Goal: Task Accomplishment & Management: Use online tool/utility

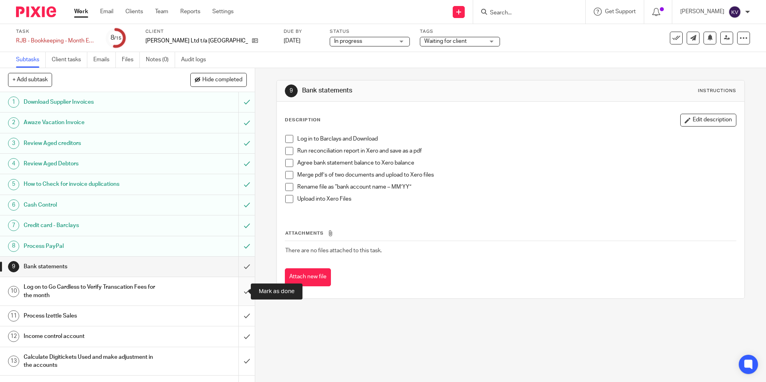
click at [241, 292] on input "submit" at bounding box center [127, 291] width 255 height 28
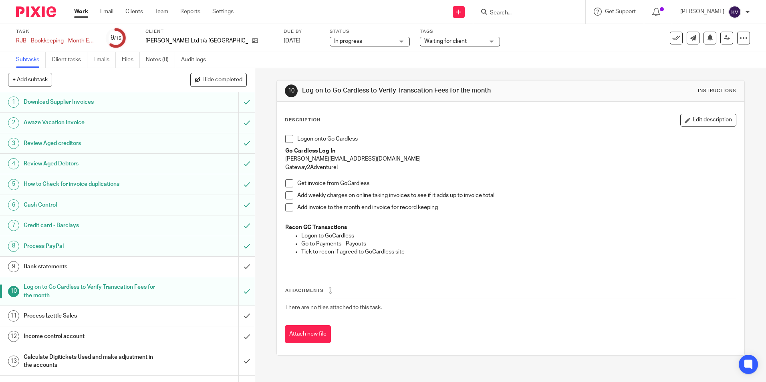
click at [154, 322] on h1 "Process Izettle Sales" at bounding box center [93, 316] width 138 height 12
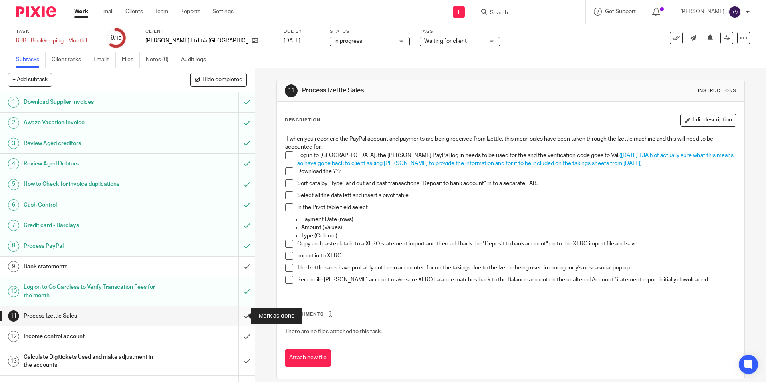
click at [241, 315] on input "submit" at bounding box center [127, 316] width 255 height 20
